Goal: Use online tool/utility: Utilize a website feature to perform a specific function

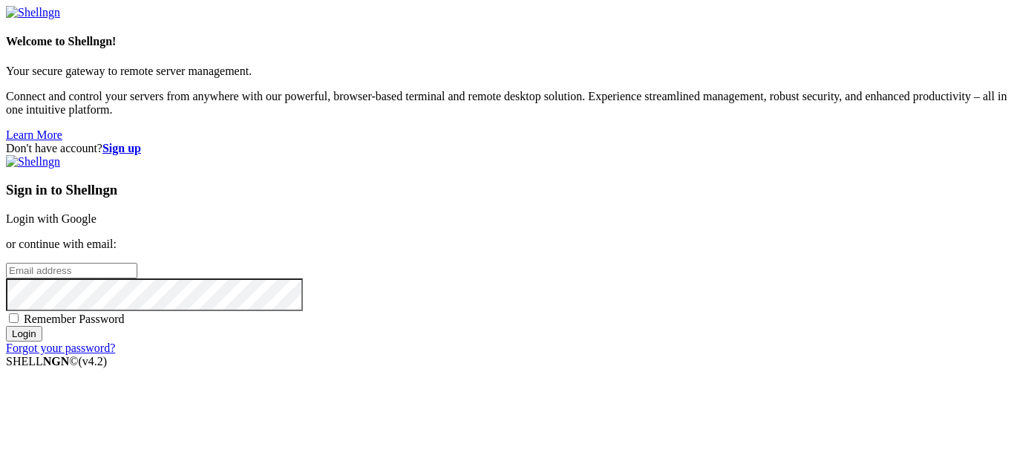
click at [137, 263] on input "email" at bounding box center [71, 271] width 131 height 16
type input "[EMAIL_ADDRESS][DOMAIN_NAME]"
click at [6, 326] on input "Login" at bounding box center [24, 334] width 36 height 16
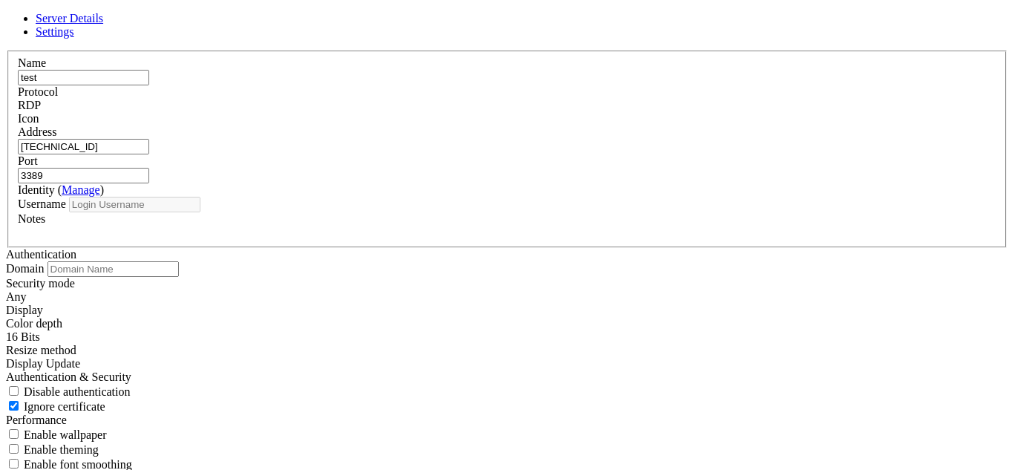
type input "Administrator"
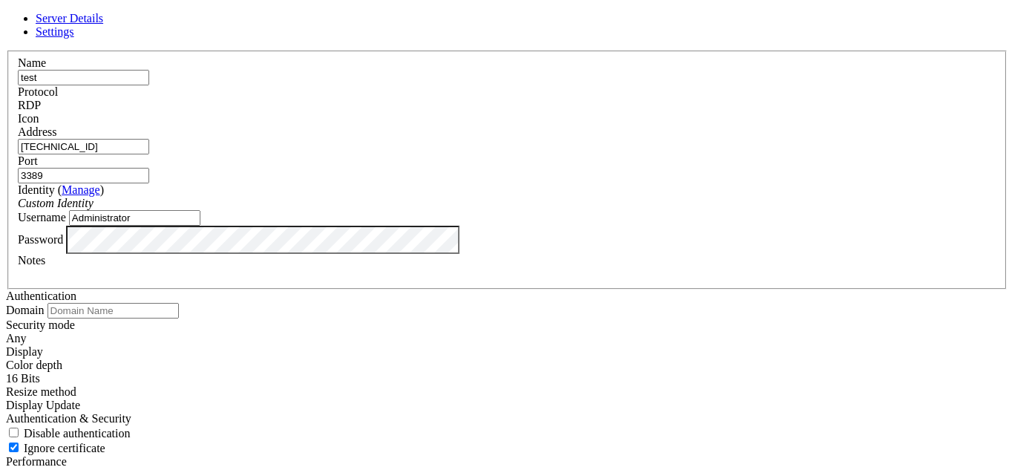
click at [584, 112] on div "RDP" at bounding box center [507, 105] width 978 height 13
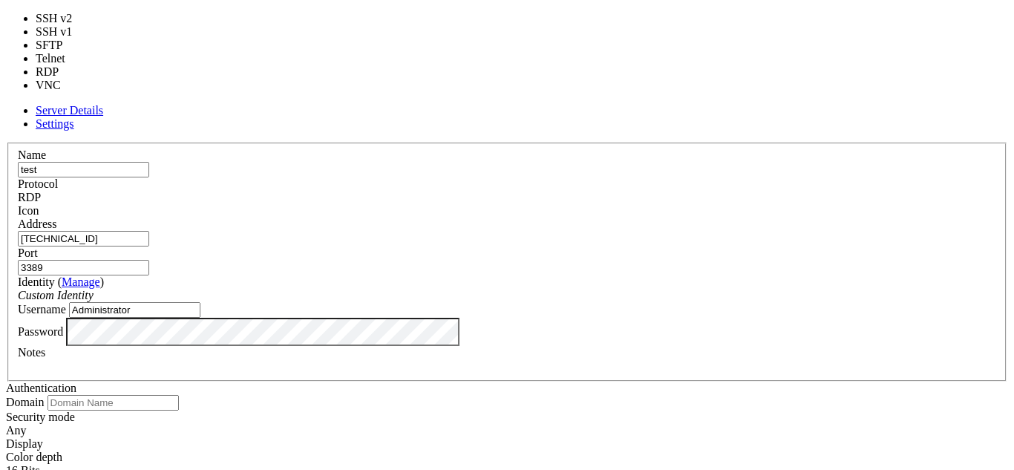
type input "22"
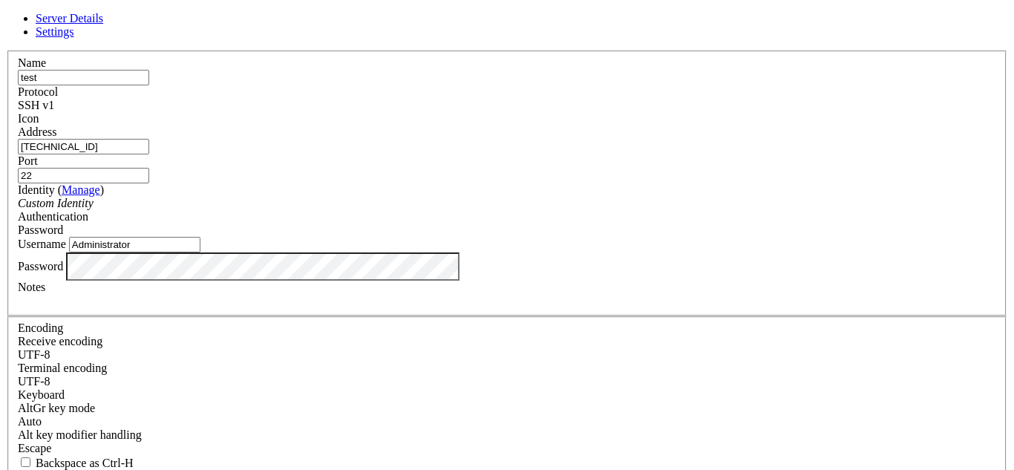
click at [596, 99] on div "SSH v1" at bounding box center [507, 105] width 978 height 13
click at [149, 85] on input "test" at bounding box center [83, 78] width 131 height 16
click at [149, 154] on input "[TECHNICAL_ID]" at bounding box center [83, 147] width 131 height 16
click at [149, 151] on input "[TECHNICAL_ID]" at bounding box center [83, 147] width 131 height 16
type input "[TECHNICAL_ID]"
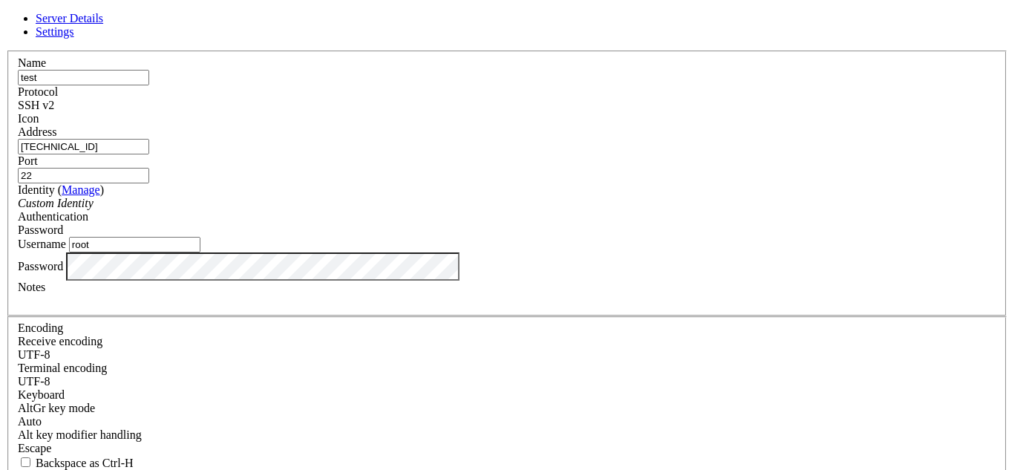
type input "root"
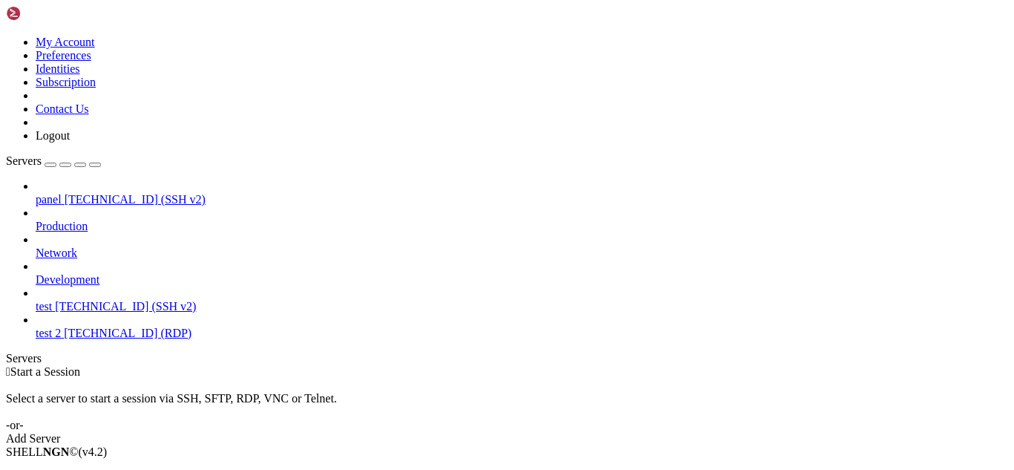
click at [71, 300] on span "[TECHNICAL_ID] (SSH v2)" at bounding box center [125, 306] width 141 height 13
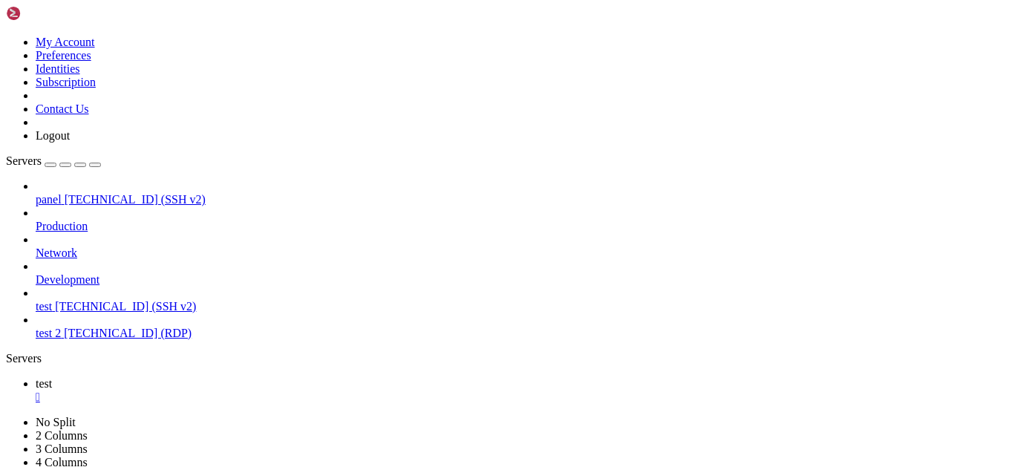
scroll to position [1, 0]
click at [62, 193] on span "panel" at bounding box center [49, 199] width 26 height 13
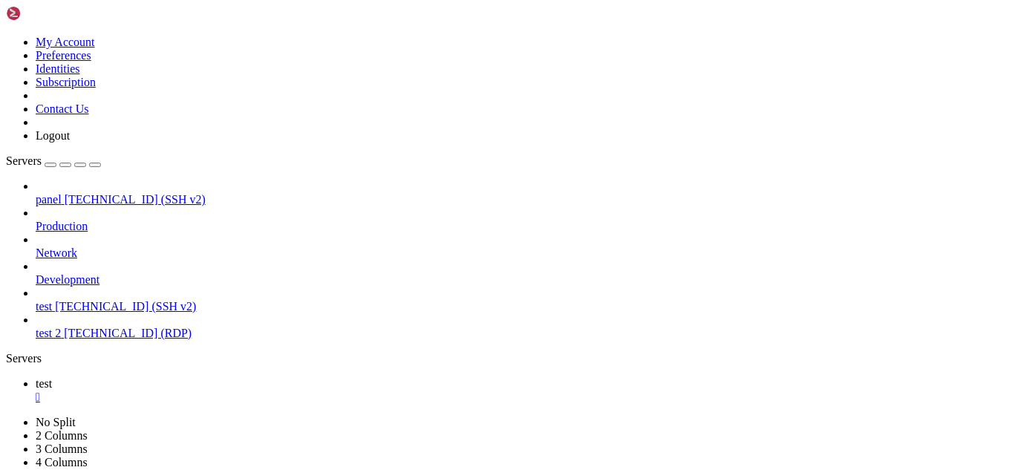
click at [62, 193] on span "panel" at bounding box center [49, 199] width 26 height 13
click at [241, 391] on div "" at bounding box center [522, 397] width 973 height 13
click at [129, 220] on link "Production" at bounding box center [522, 226] width 973 height 13
click at [129, 193] on link "panel [TECHNICAL_ID] (SSH v2)" at bounding box center [522, 199] width 973 height 13
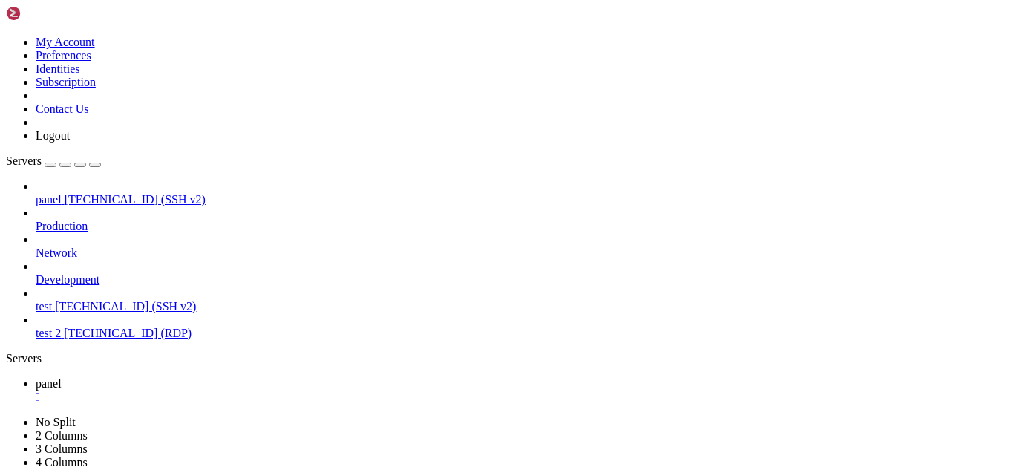
click at [129, 193] on link "panel [TECHNICAL_ID] (SSH v2)" at bounding box center [522, 199] width 973 height 13
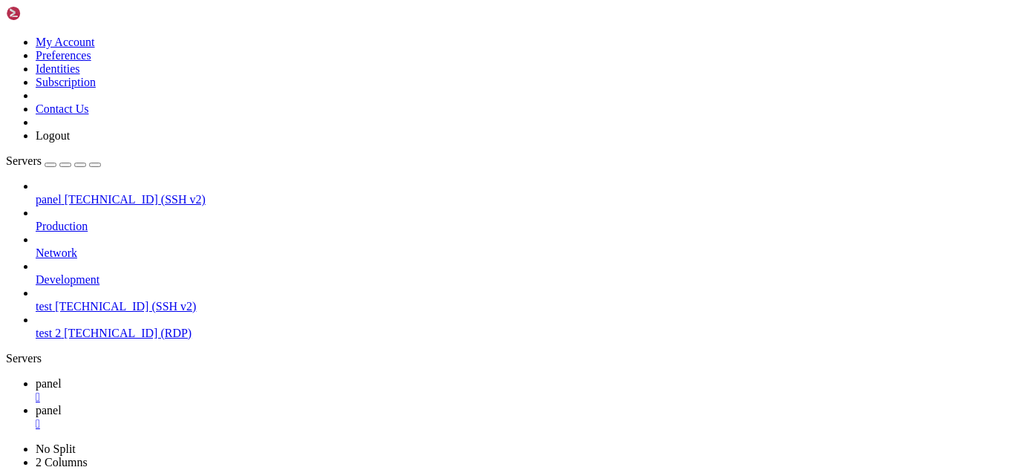
scroll to position [200, 0]
drag, startPoint x: 402, startPoint y: 1263, endPoint x: 162, endPoint y: 1261, distance: 240.5
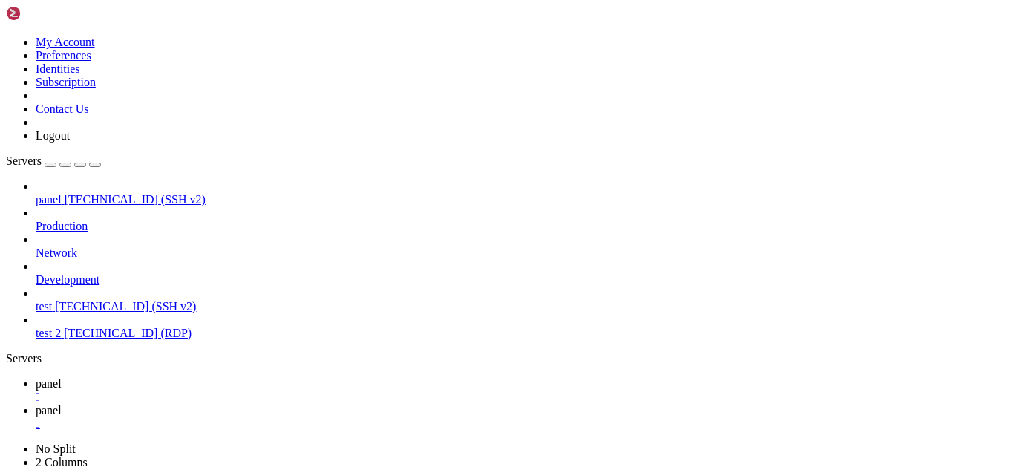
drag, startPoint x: 403, startPoint y: 1262, endPoint x: 164, endPoint y: 1261, distance: 239.1
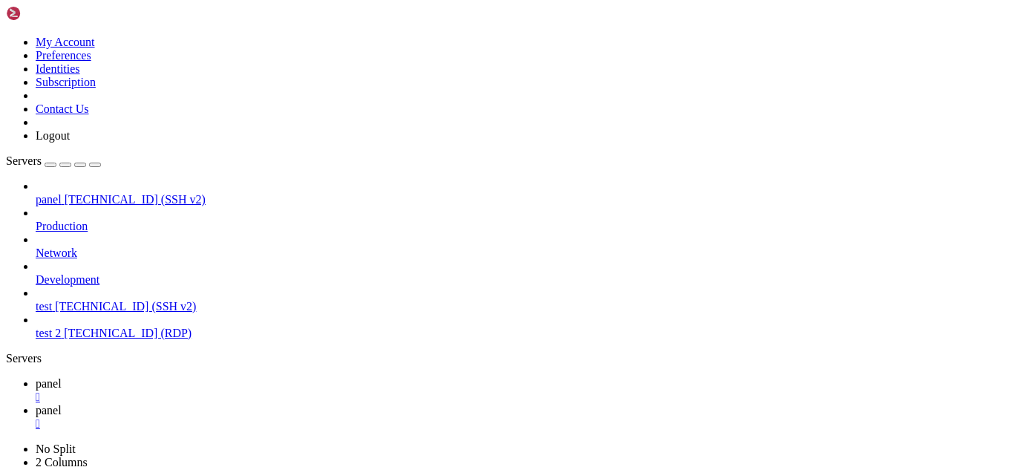
scroll to position [1804, 0]
drag, startPoint x: 421, startPoint y: 1247, endPoint x: 183, endPoint y: 1249, distance: 238.3
drag, startPoint x: 577, startPoint y: 1249, endPoint x: 376, endPoint y: 1249, distance: 201.2
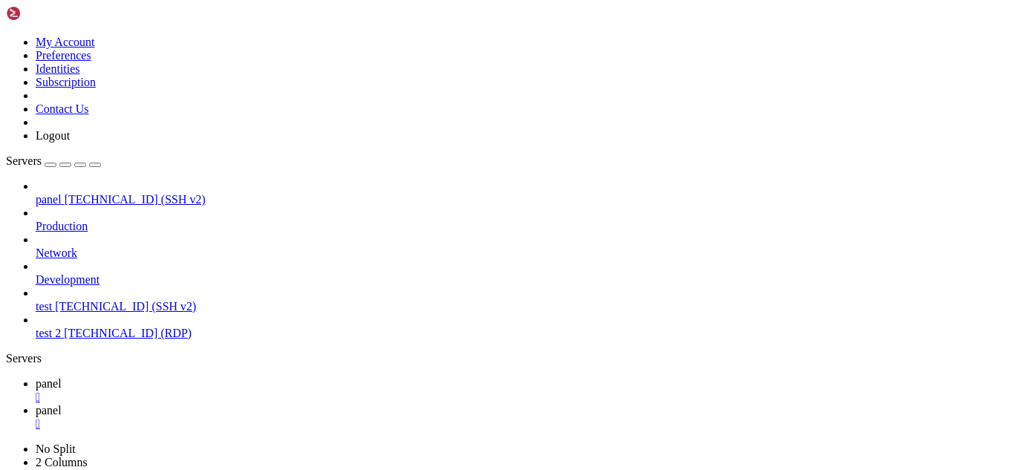
drag, startPoint x: 507, startPoint y: 1249, endPoint x: 304, endPoint y: 1244, distance: 203.5
